Goal: Information Seeking & Learning: Find specific fact

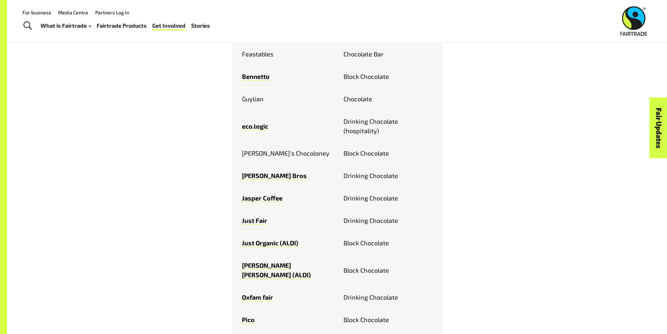
scroll to position [385, 0]
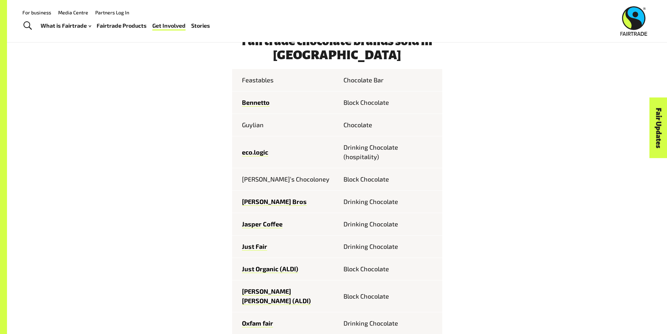
click at [255, 127] on td "Guylian" at bounding box center [284, 125] width 105 height 22
click at [247, 127] on td "Guylian" at bounding box center [284, 125] width 105 height 22
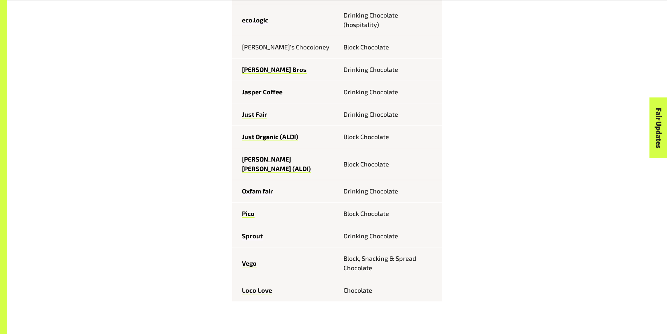
scroll to position [525, 0]
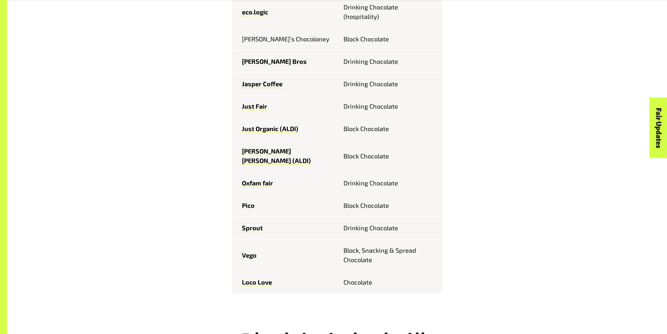
click at [269, 41] on td "[PERSON_NAME]’s Chocoloney" at bounding box center [284, 39] width 105 height 22
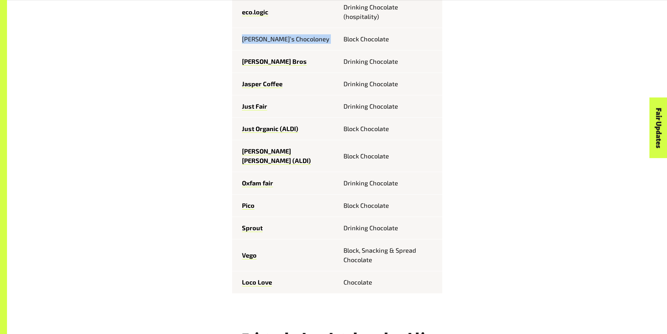
click at [269, 41] on td "[PERSON_NAME]’s Chocoloney" at bounding box center [284, 39] width 105 height 22
